Goal: Information Seeking & Learning: Learn about a topic

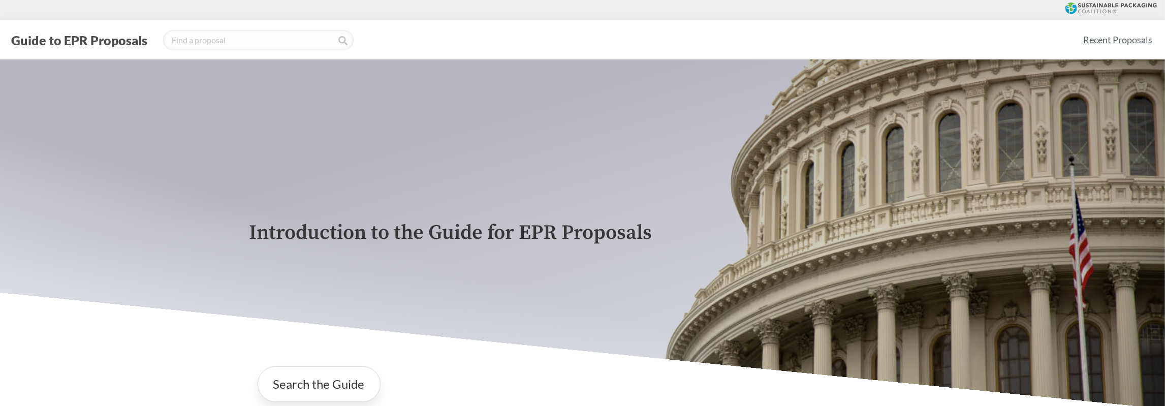
click at [1129, 43] on link "Recent Proposals" at bounding box center [1117, 39] width 78 height 23
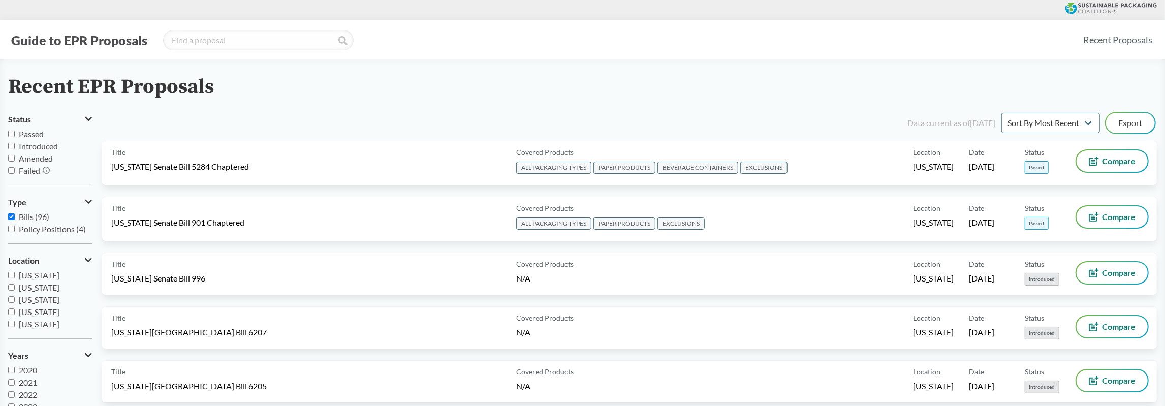
click at [12, 134] on input "Passed" at bounding box center [11, 134] width 7 height 7
checkbox input "true"
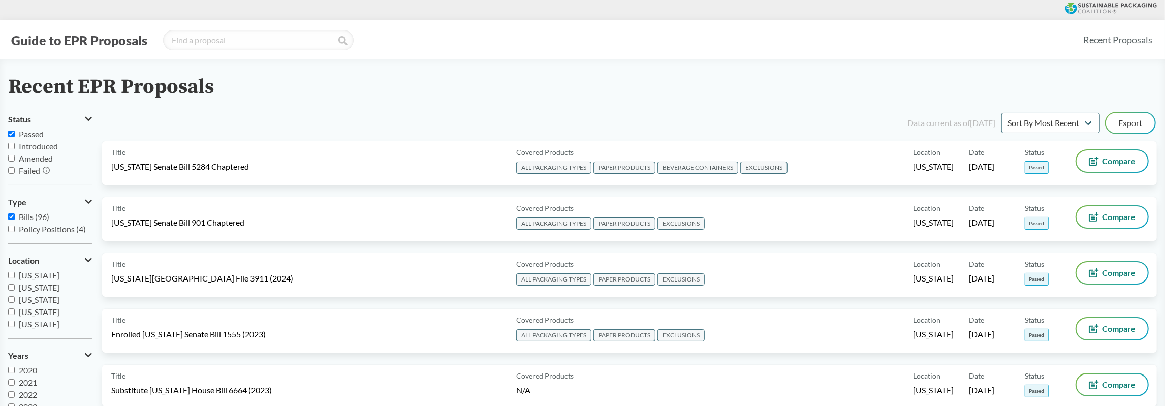
click at [12, 215] on input "Bills (96)" at bounding box center [11, 216] width 7 height 7
checkbox input "false"
click at [11, 145] on input "Introduced" at bounding box center [11, 146] width 7 height 7
checkbox input "true"
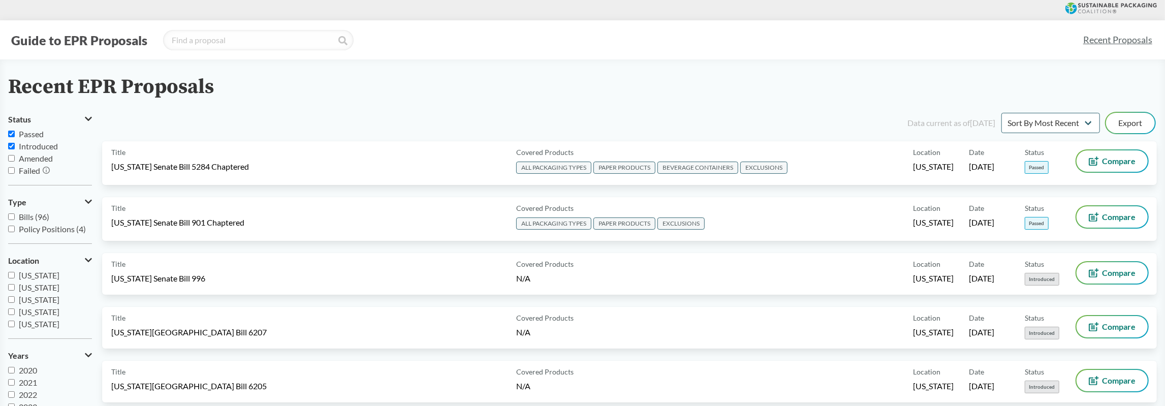
click at [13, 161] on input "Amended" at bounding box center [11, 158] width 7 height 7
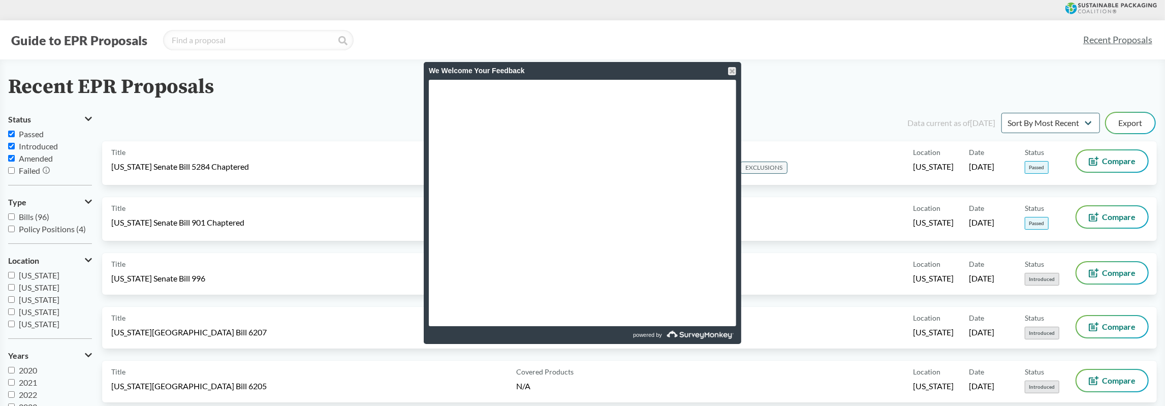
click at [12, 157] on input "Amended" at bounding box center [11, 158] width 7 height 7
checkbox input "false"
click at [14, 146] on input "Introduced" at bounding box center [11, 146] width 7 height 7
checkbox input "false"
click at [734, 68] on div at bounding box center [732, 71] width 8 height 8
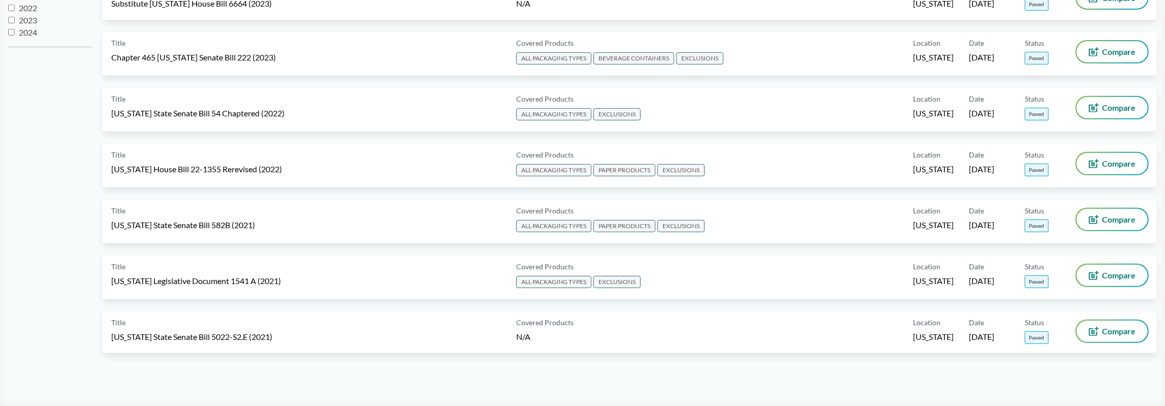
scroll to position [396, 0]
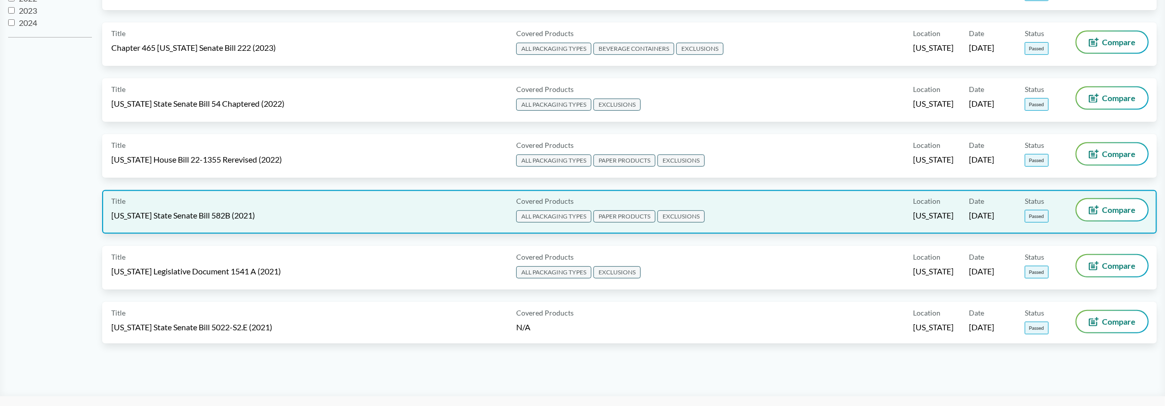
click at [559, 212] on span "ALL PACKAGING TYPES" at bounding box center [553, 216] width 75 height 12
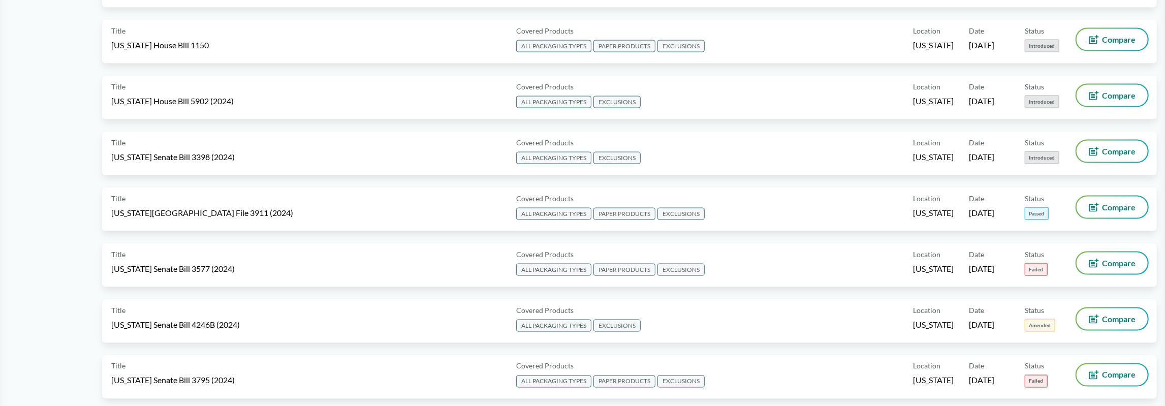
scroll to position [1398, 0]
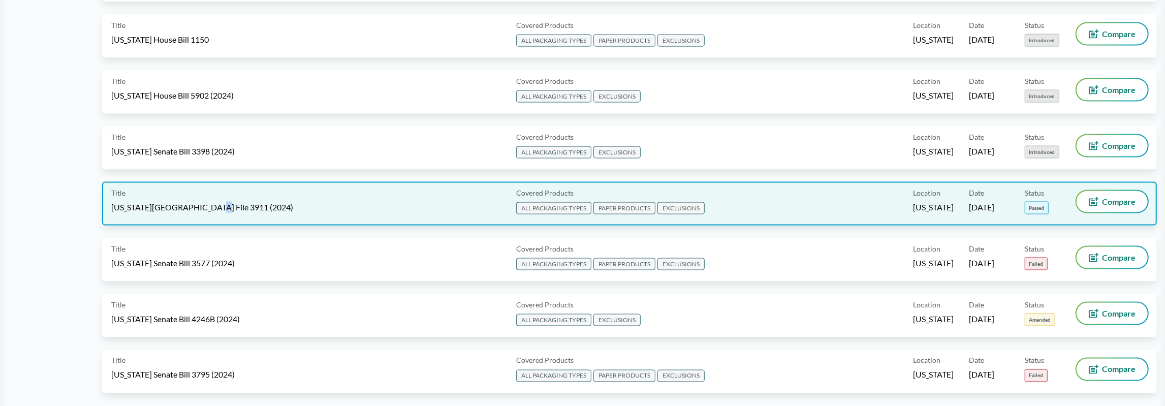
click at [210, 207] on span "[US_STATE][GEOGRAPHIC_DATA] File 3911 (2024)" at bounding box center [202, 207] width 182 height 11
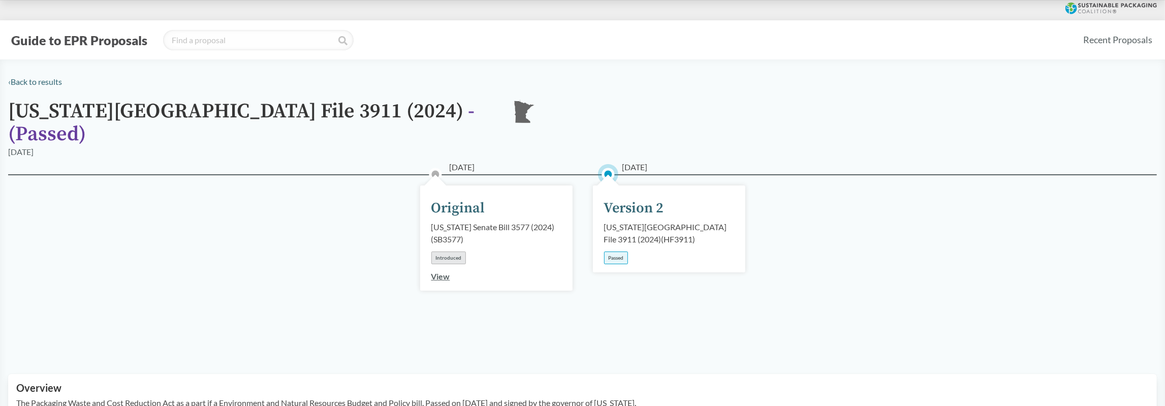
click at [439, 271] on link "View" at bounding box center [440, 276] width 19 height 10
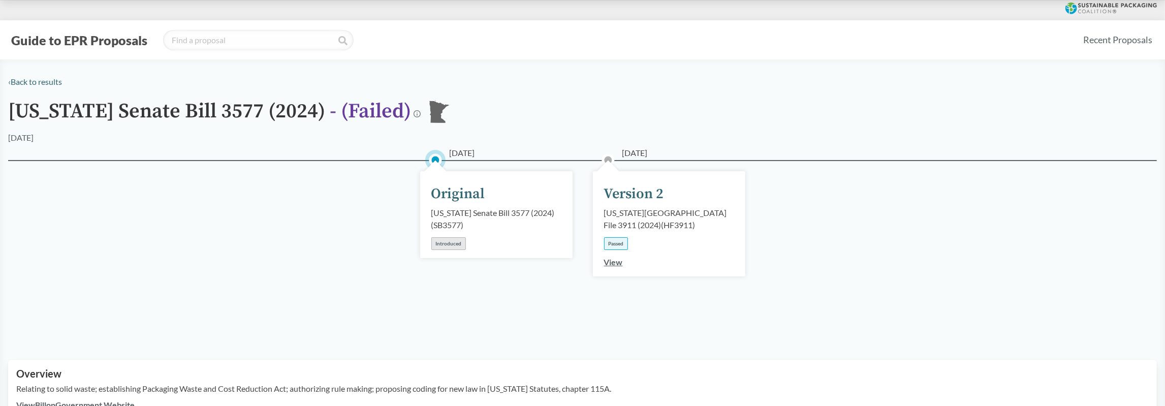
click at [610, 261] on link "View" at bounding box center [613, 262] width 19 height 10
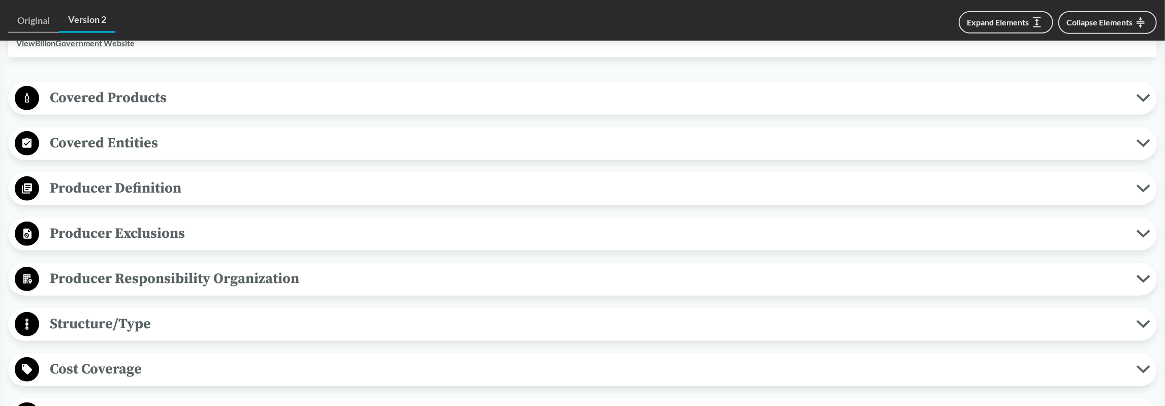
scroll to position [364, 0]
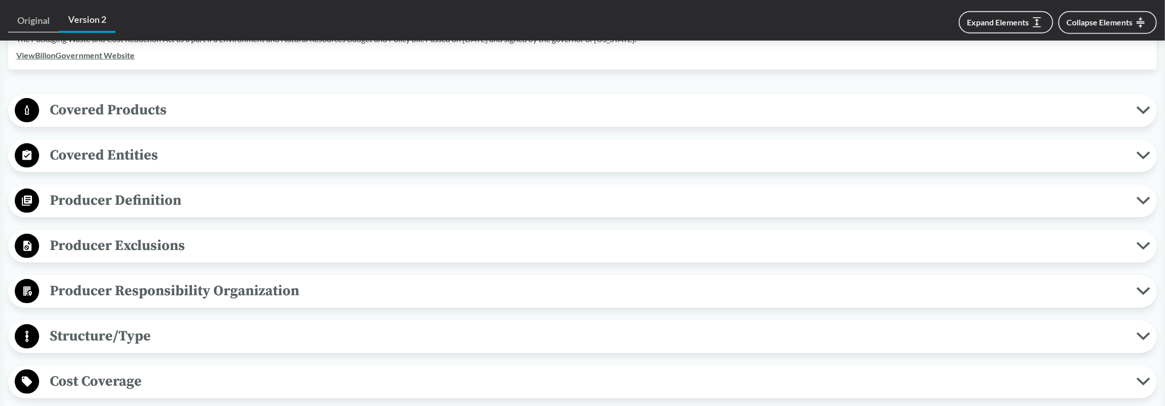
click at [84, 99] on span "Covered Products" at bounding box center [587, 110] width 1097 height 23
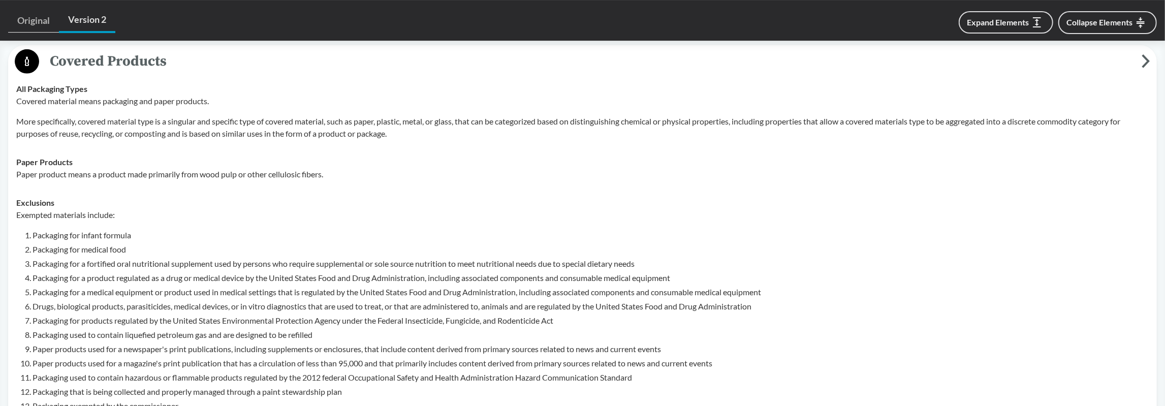
scroll to position [411, 0]
